Goal: Task Accomplishment & Management: Complete application form

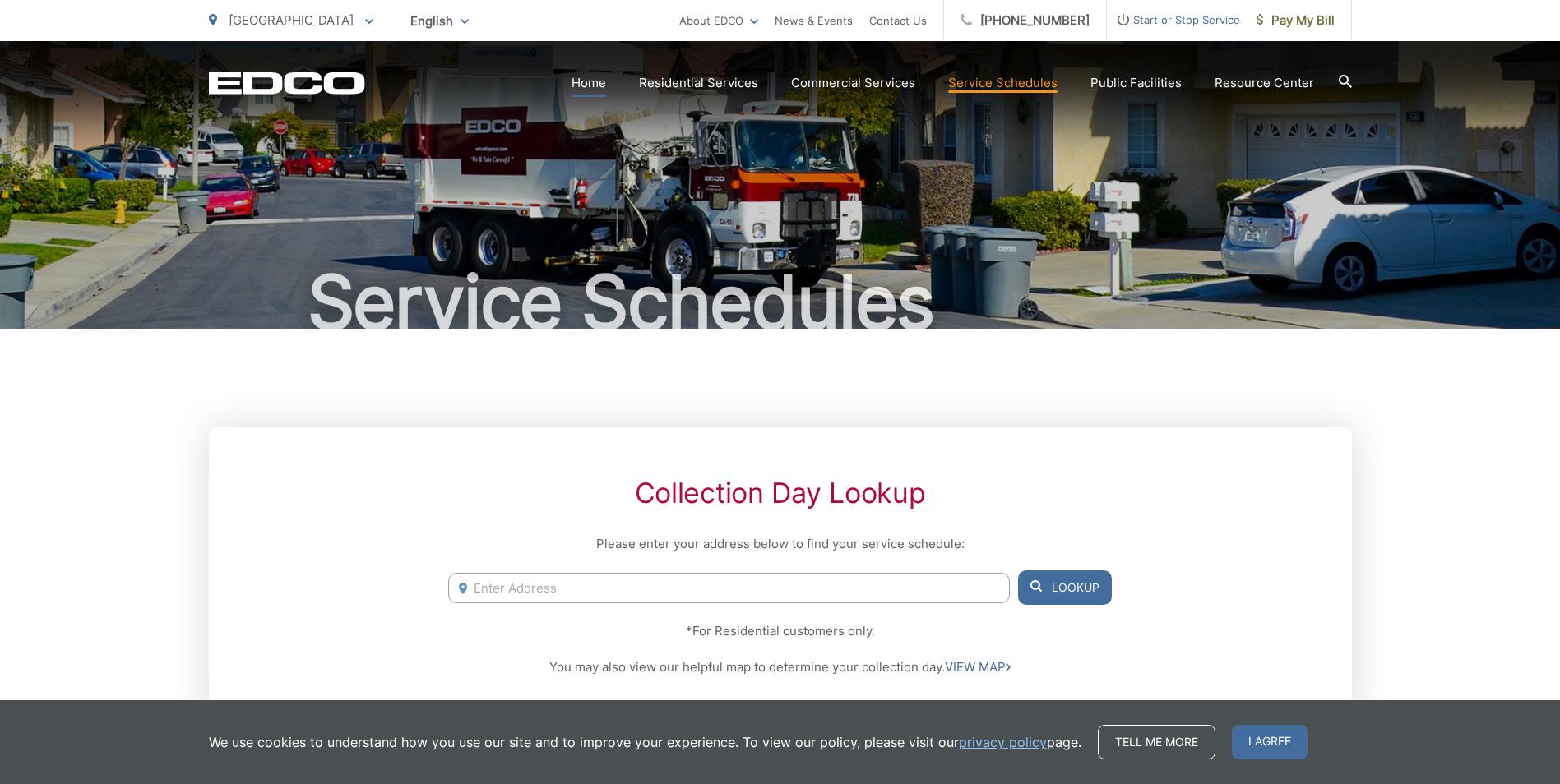
click at [606, 80] on link "Home" at bounding box center [588, 82] width 35 height 19
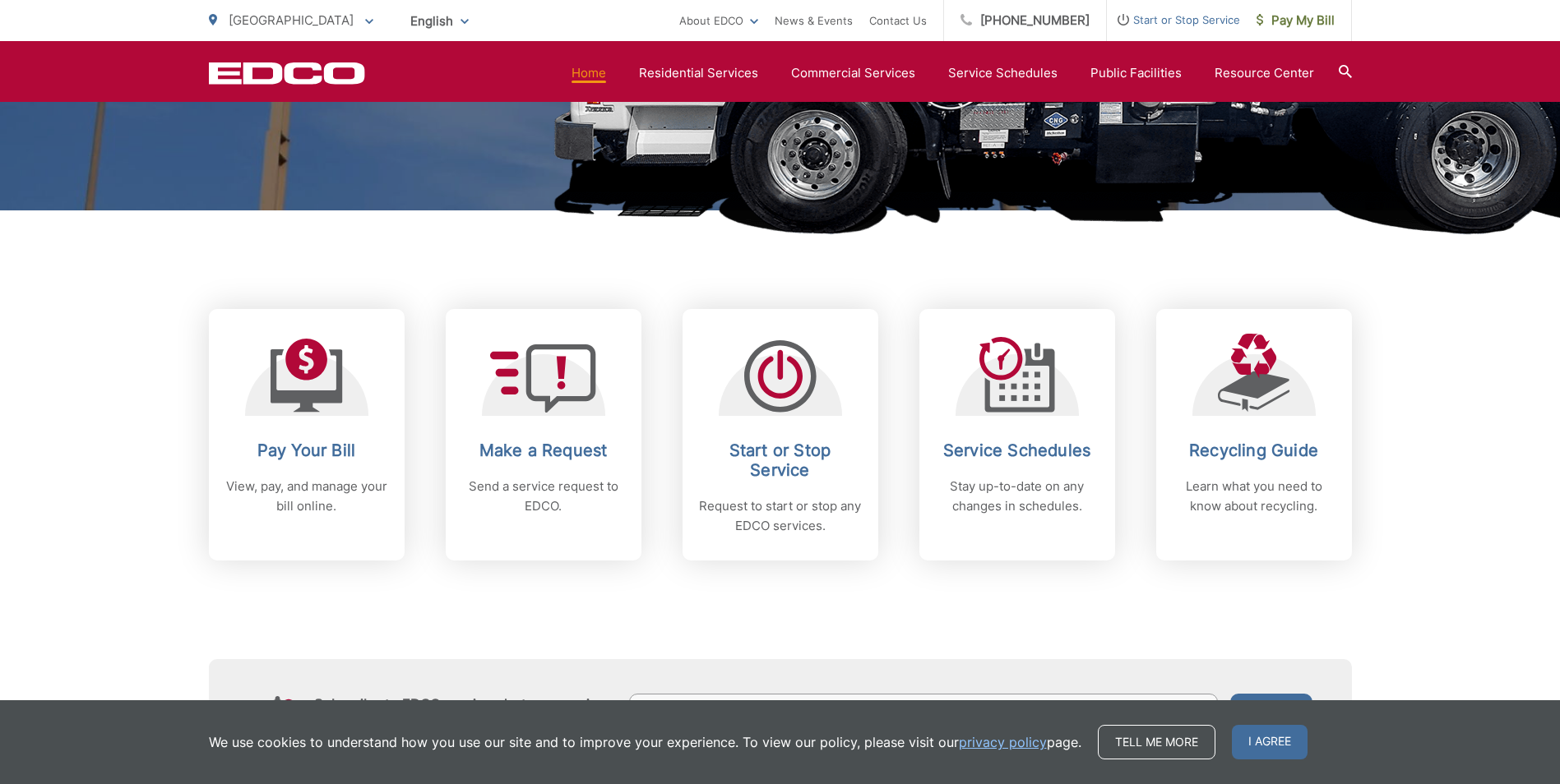
scroll to position [519, 0]
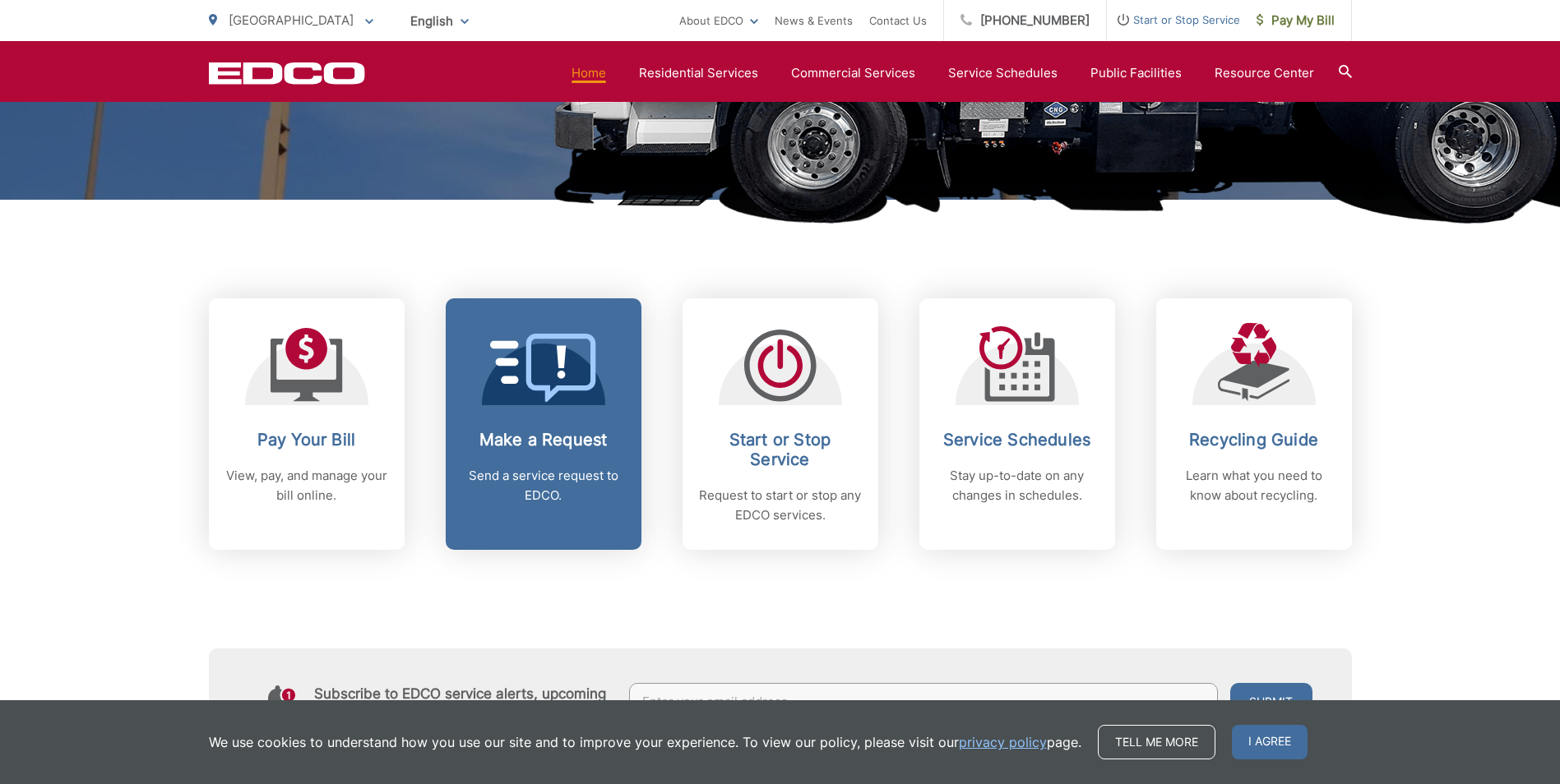
click at [543, 368] on icon at bounding box center [543, 368] width 107 height 69
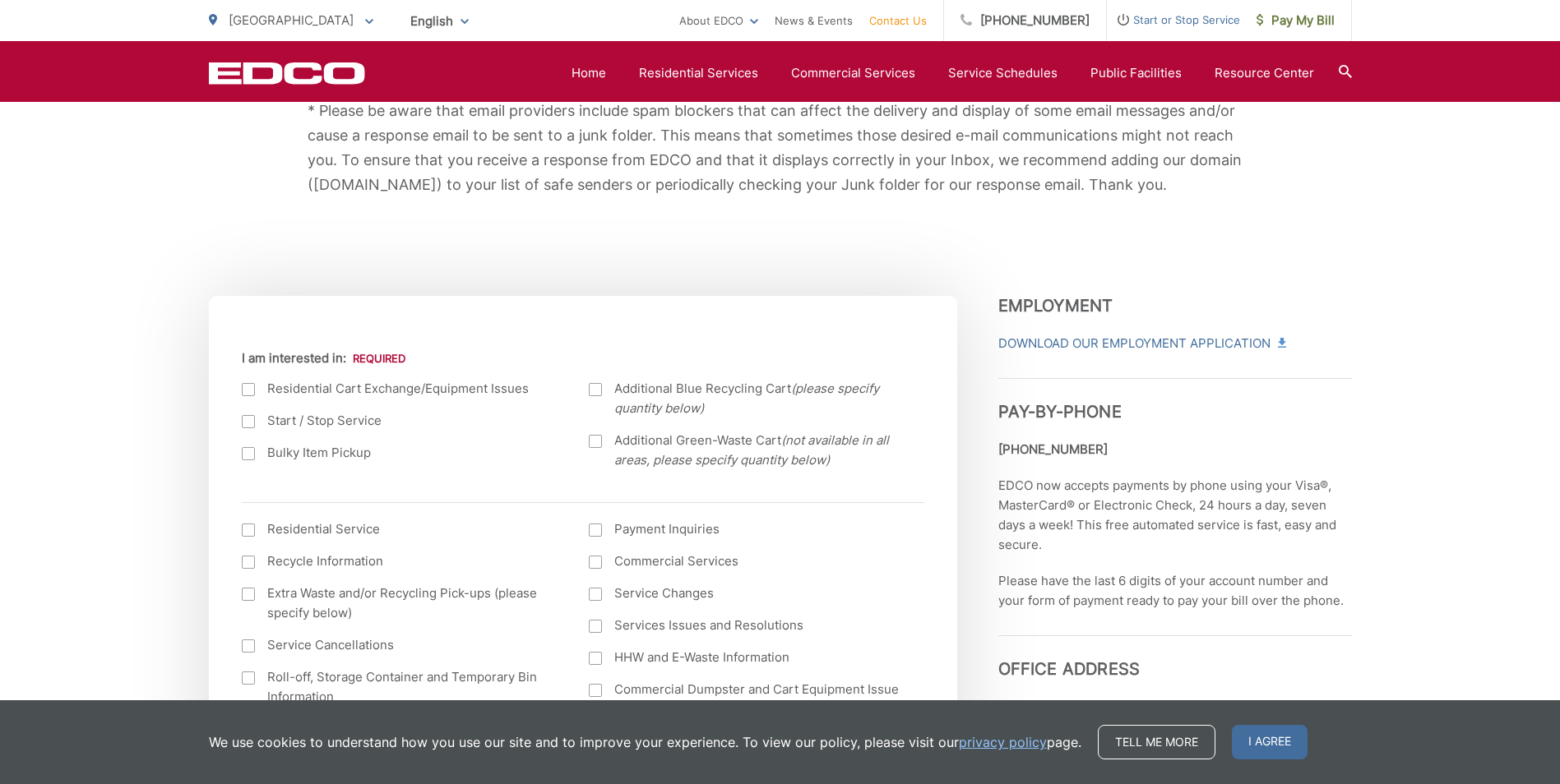
scroll to position [427, 0]
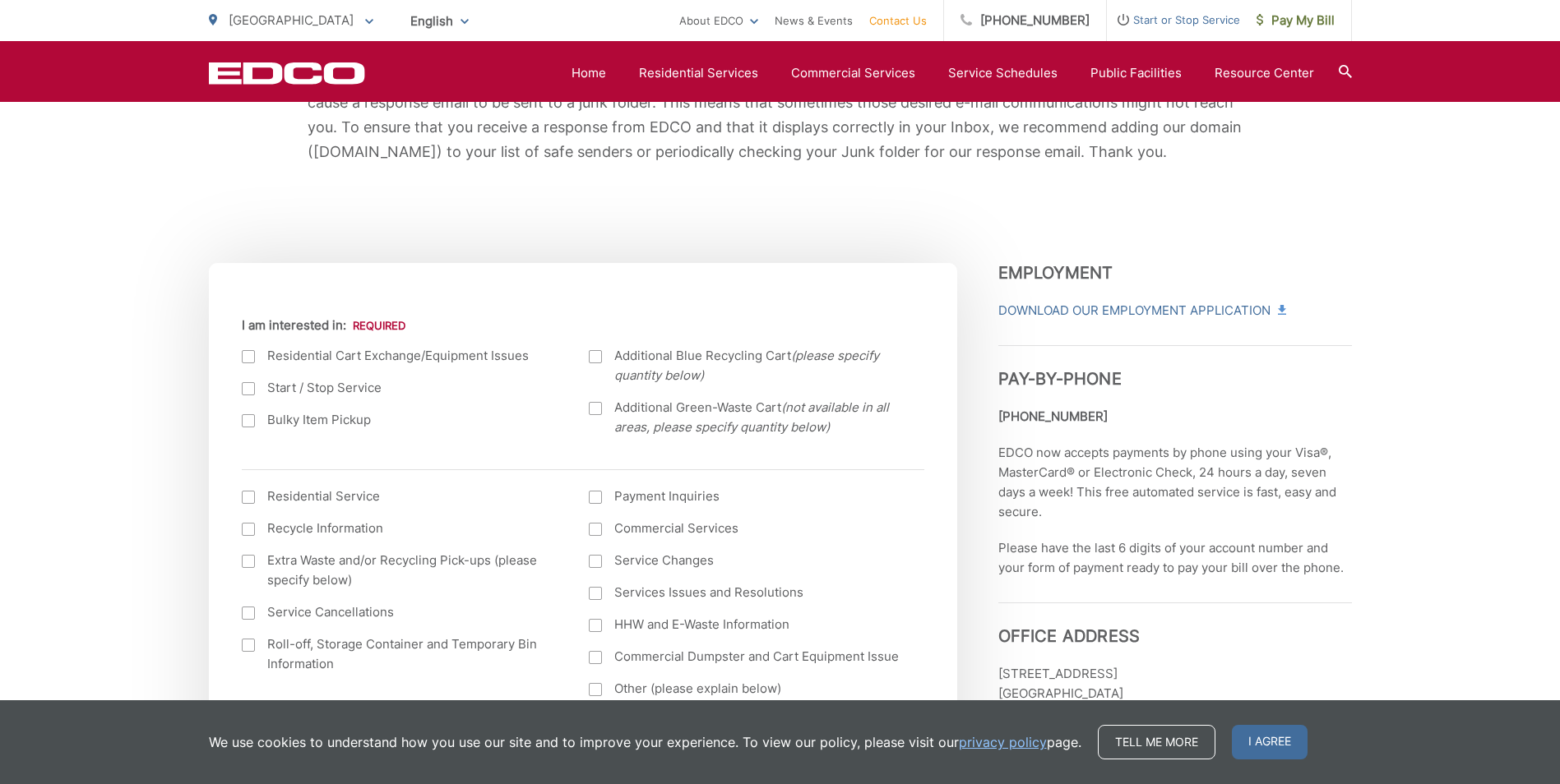
click at [251, 418] on div at bounding box center [249, 421] width 14 height 14
click at [0, 0] on input "Bulky Item Pickup" at bounding box center [0, 0] width 0 height 0
click at [1556, 771] on div "We use cookies to understand how you use our site and to improve your experienc…" at bounding box center [780, 742] width 1560 height 84
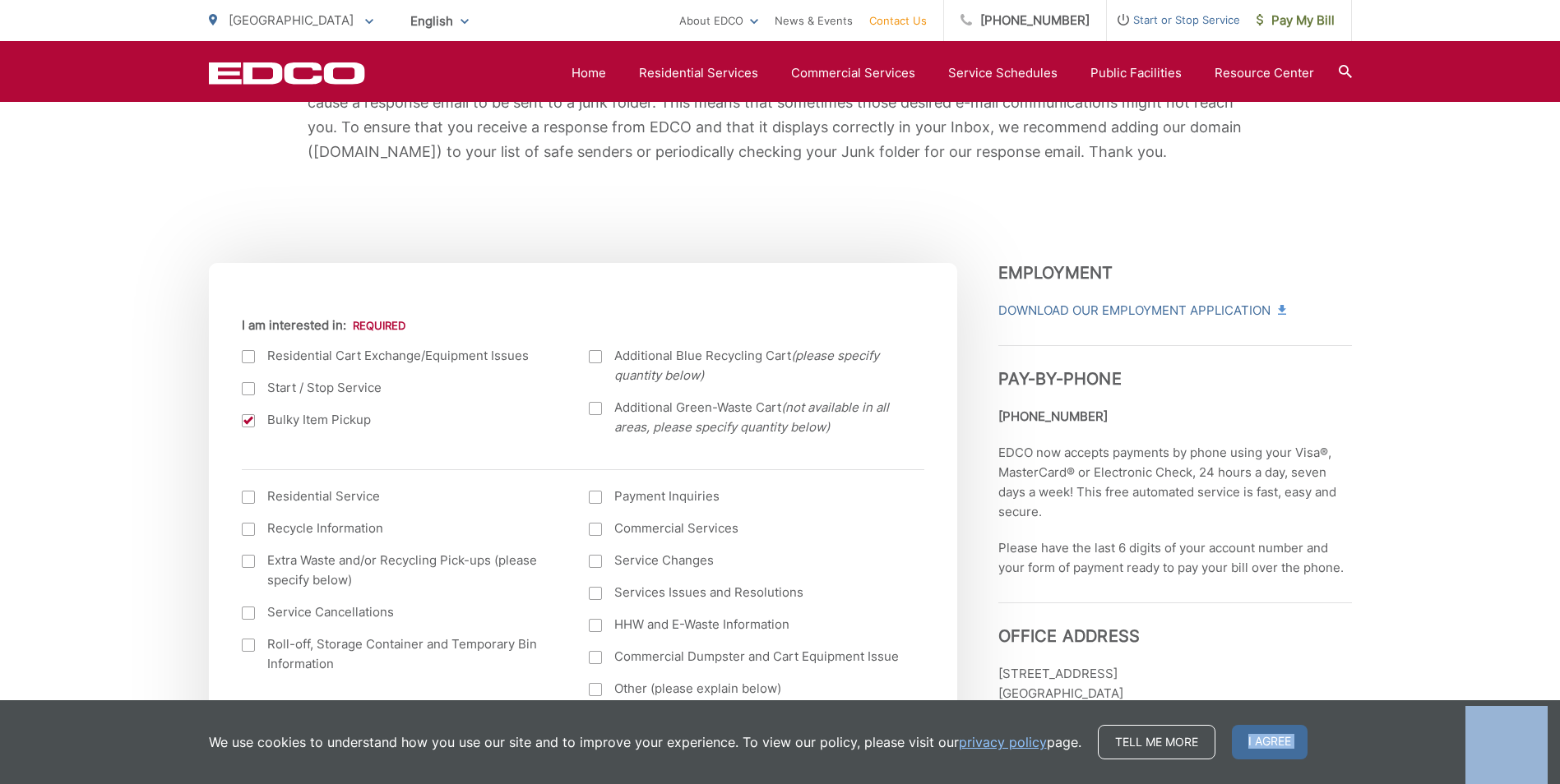
click at [1556, 771] on div "We use cookies to understand how you use our site and to improve your experienc…" at bounding box center [780, 742] width 1560 height 84
drag, startPoint x: 1556, startPoint y: 771, endPoint x: 1351, endPoint y: 600, distance: 267.0
click at [249, 496] on div at bounding box center [249, 497] width 14 height 14
click at [0, 0] on input "I am interested in: (continued) *" at bounding box center [0, 0] width 0 height 0
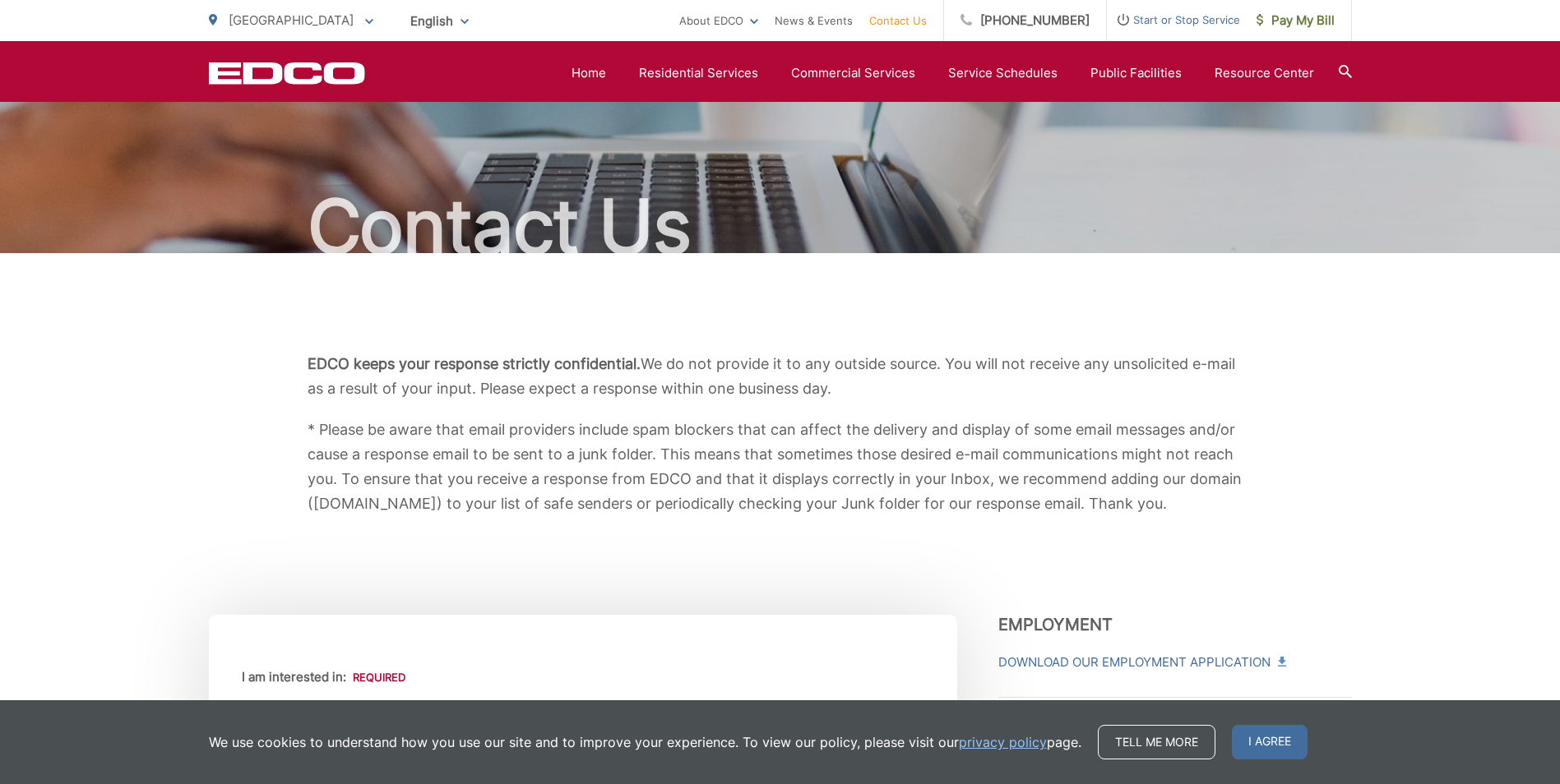
scroll to position [0, 0]
